Goal: Browse casually

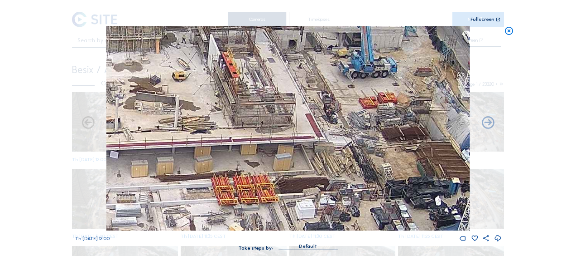
click at [505, 30] on icon at bounding box center [509, 31] width 10 height 10
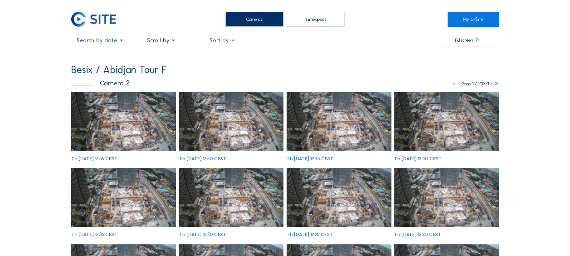
click at [124, 121] on img at bounding box center [123, 121] width 105 height 59
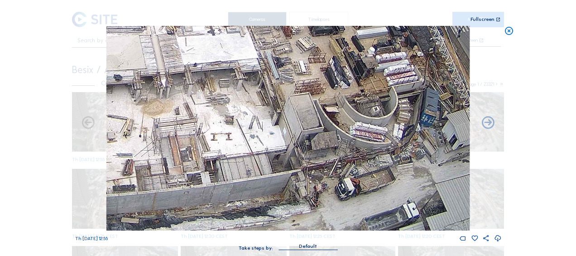
drag, startPoint x: 393, startPoint y: 216, endPoint x: 382, endPoint y: 174, distance: 43.1
click at [383, 173] on img at bounding box center [287, 128] width 363 height 204
click at [508, 33] on icon at bounding box center [509, 31] width 10 height 10
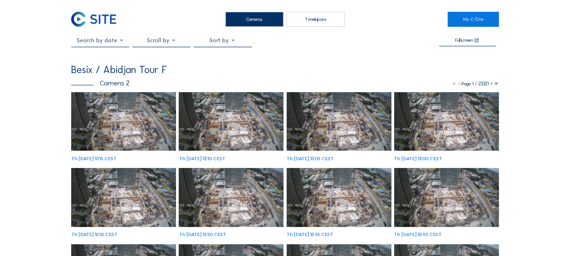
click at [107, 118] on img at bounding box center [123, 121] width 105 height 59
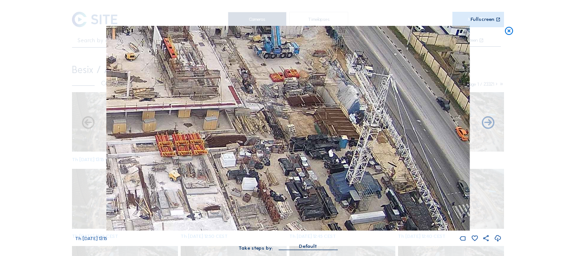
drag, startPoint x: 364, startPoint y: 129, endPoint x: 237, endPoint y: 140, distance: 128.3
click at [237, 140] on img at bounding box center [287, 128] width 363 height 204
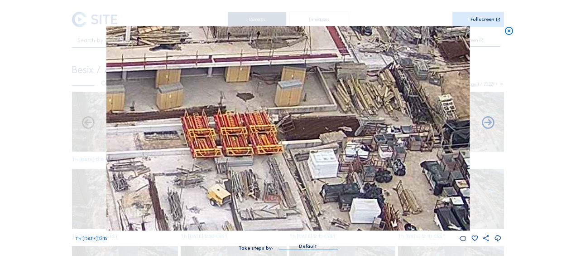
drag, startPoint x: 172, startPoint y: 123, endPoint x: 240, endPoint y: 118, distance: 67.7
click at [330, 73] on img at bounding box center [287, 128] width 363 height 204
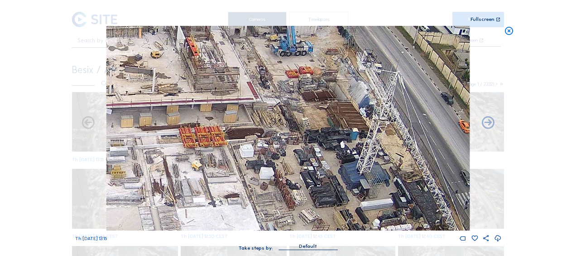
drag, startPoint x: 143, startPoint y: 159, endPoint x: 410, endPoint y: 110, distance: 270.9
click at [410, 110] on img at bounding box center [287, 128] width 363 height 204
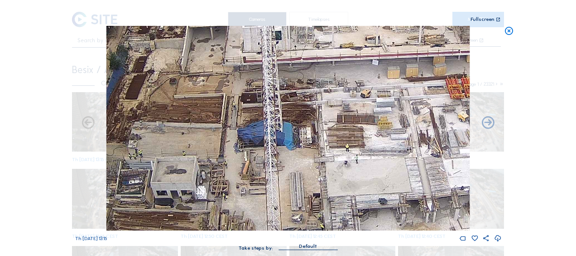
click at [324, 24] on div "Scroll to travel through time | Press 'Alt' Button + Scroll to Zoom | Click and…" at bounding box center [288, 129] width 426 height 259
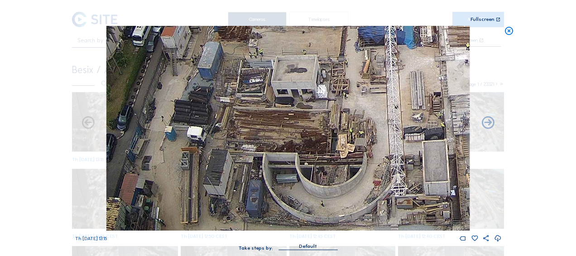
drag, startPoint x: 289, startPoint y: 154, endPoint x: 401, endPoint y: 61, distance: 145.4
click at [401, 61] on img at bounding box center [287, 128] width 363 height 204
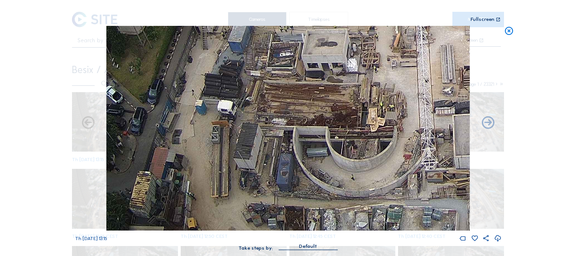
drag, startPoint x: 366, startPoint y: 122, endPoint x: 397, endPoint y: 77, distance: 54.5
click at [397, 77] on img at bounding box center [287, 128] width 363 height 204
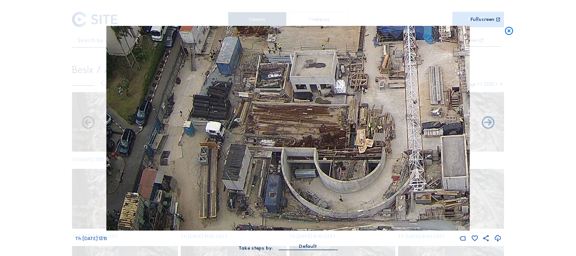
drag, startPoint x: 393, startPoint y: 77, endPoint x: 381, endPoint y: 72, distance: 12.6
click at [381, 72] on img at bounding box center [287, 128] width 363 height 204
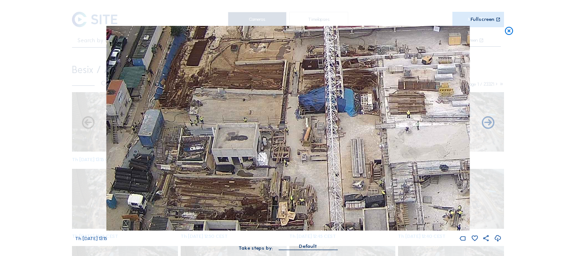
drag, startPoint x: 363, startPoint y: 108, endPoint x: 275, endPoint y: 189, distance: 120.0
click at [275, 189] on img at bounding box center [287, 128] width 363 height 204
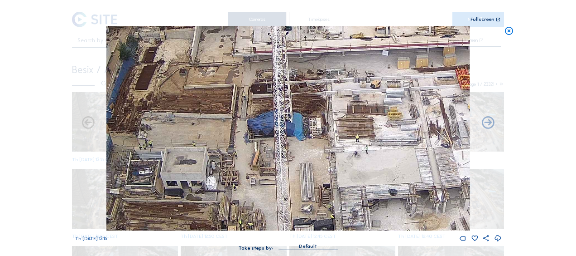
drag, startPoint x: 343, startPoint y: 119, endPoint x: 261, endPoint y: 142, distance: 85.3
click at [261, 142] on img at bounding box center [287, 128] width 363 height 204
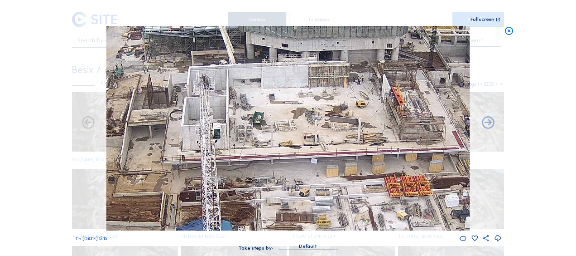
drag, startPoint x: 305, startPoint y: 56, endPoint x: 275, endPoint y: 156, distance: 104.1
click at [275, 156] on img at bounding box center [287, 128] width 363 height 204
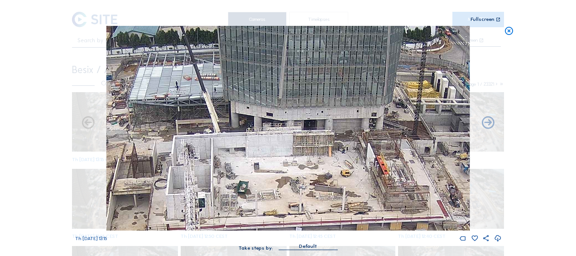
drag, startPoint x: 237, startPoint y: 94, endPoint x: 222, endPoint y: 163, distance: 70.6
click at [222, 163] on img at bounding box center [287, 128] width 363 height 204
